Goal: Book appointment/travel/reservation

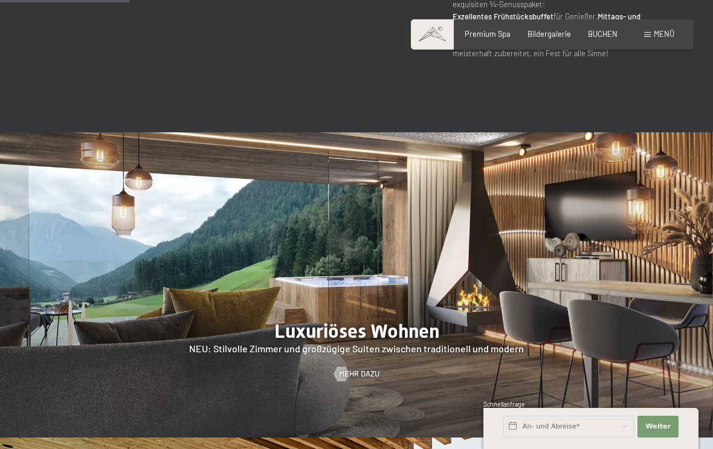
scroll to position [891, 0]
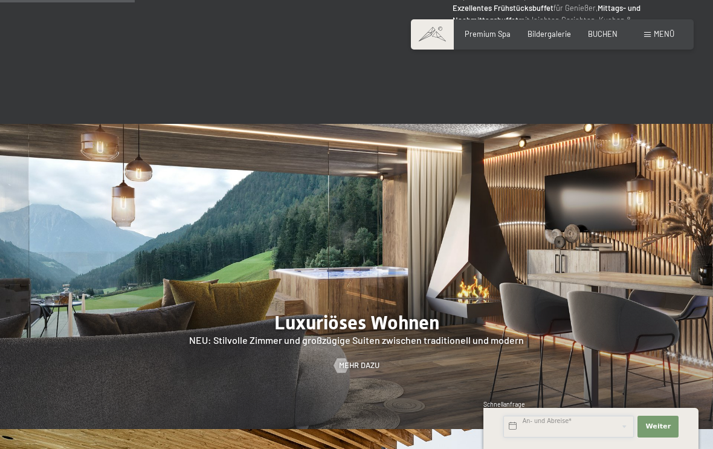
click at [566, 437] on input "text" at bounding box center [568, 427] width 131 height 22
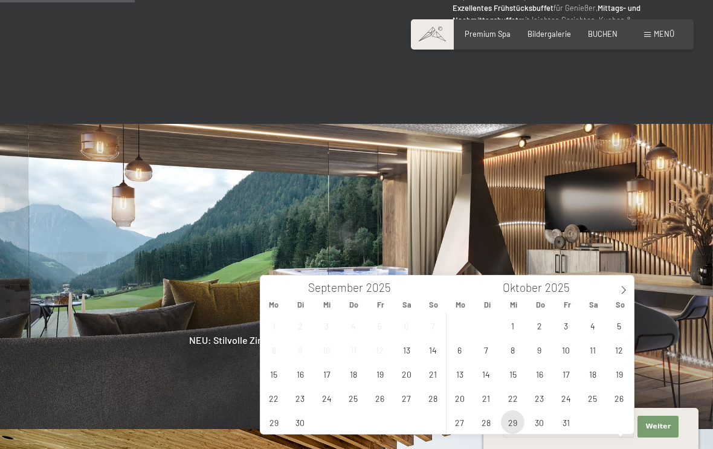
click at [515, 422] on span "29" at bounding box center [513, 422] width 24 height 24
click at [619, 291] on icon at bounding box center [623, 290] width 8 height 8
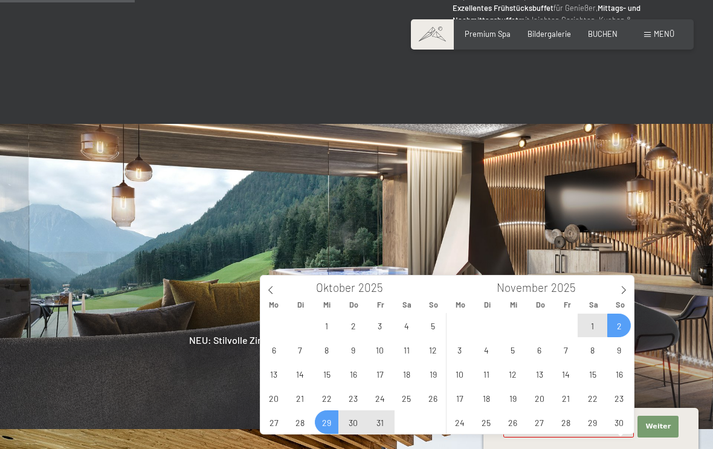
click at [622, 328] on span "2" at bounding box center [619, 326] width 24 height 24
type input "Mi. [DATE] - So. [DATE]"
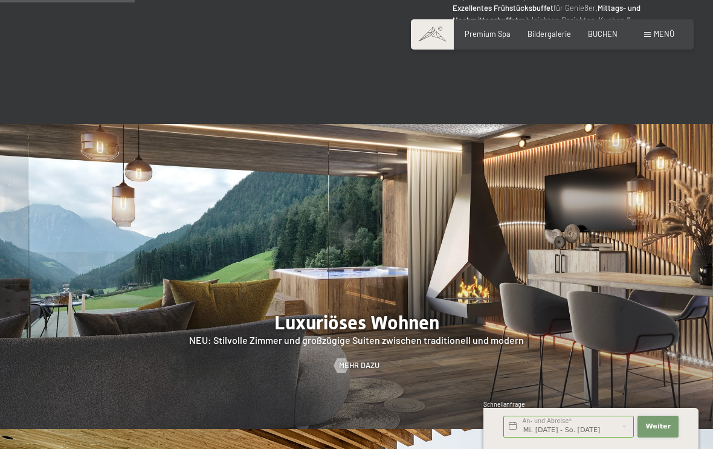
click at [664, 431] on span "Weiter" at bounding box center [657, 427] width 25 height 10
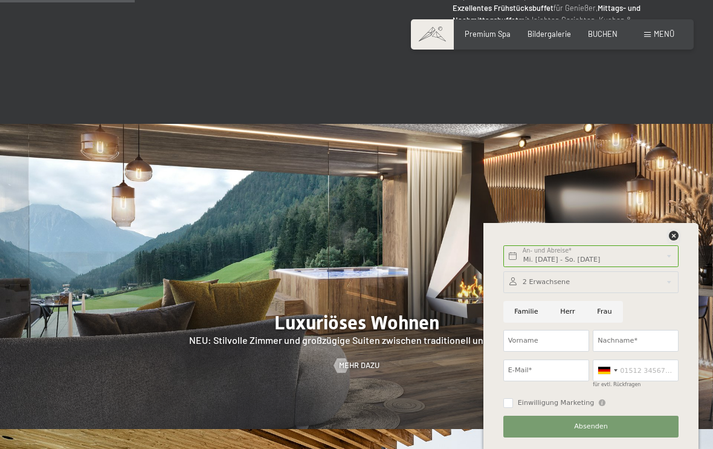
click at [670, 240] on icon at bounding box center [674, 236] width 10 height 10
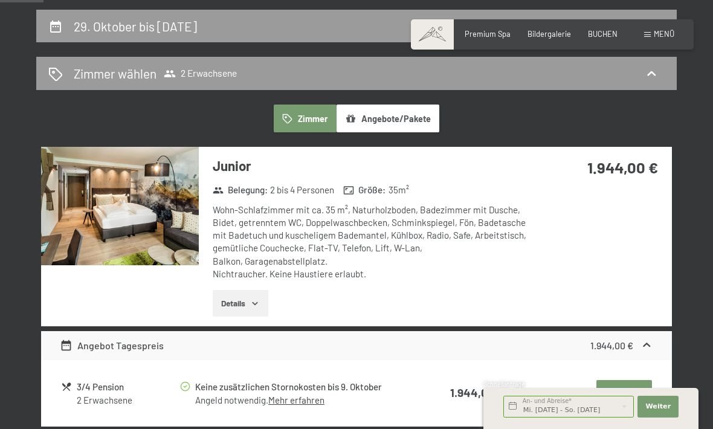
scroll to position [222, 0]
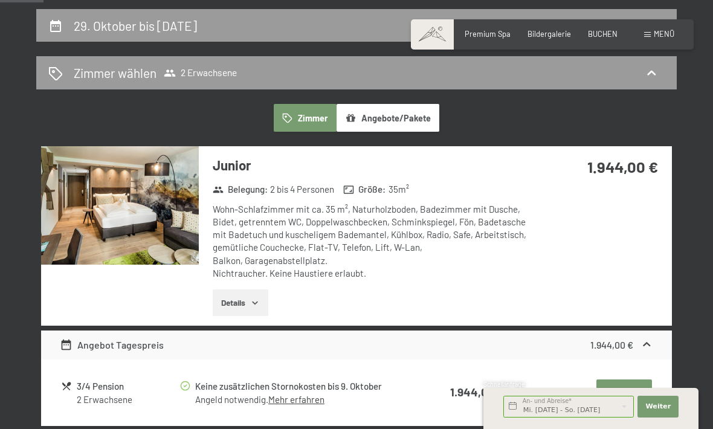
click at [397, 126] on button "Angebote/Pakete" at bounding box center [388, 118] width 103 height 28
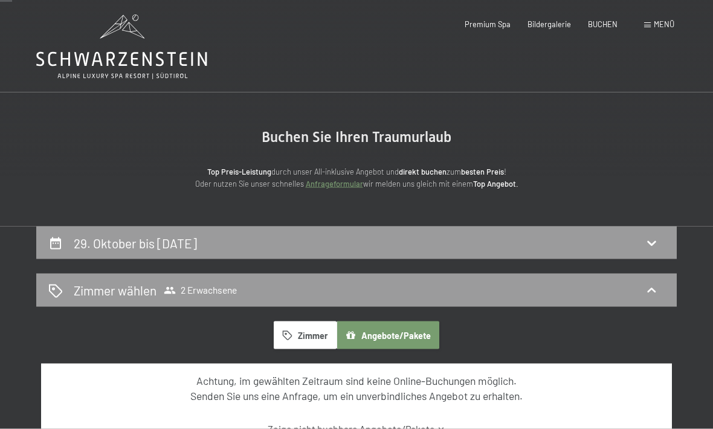
scroll to position [0, 0]
